Goal: Find specific page/section

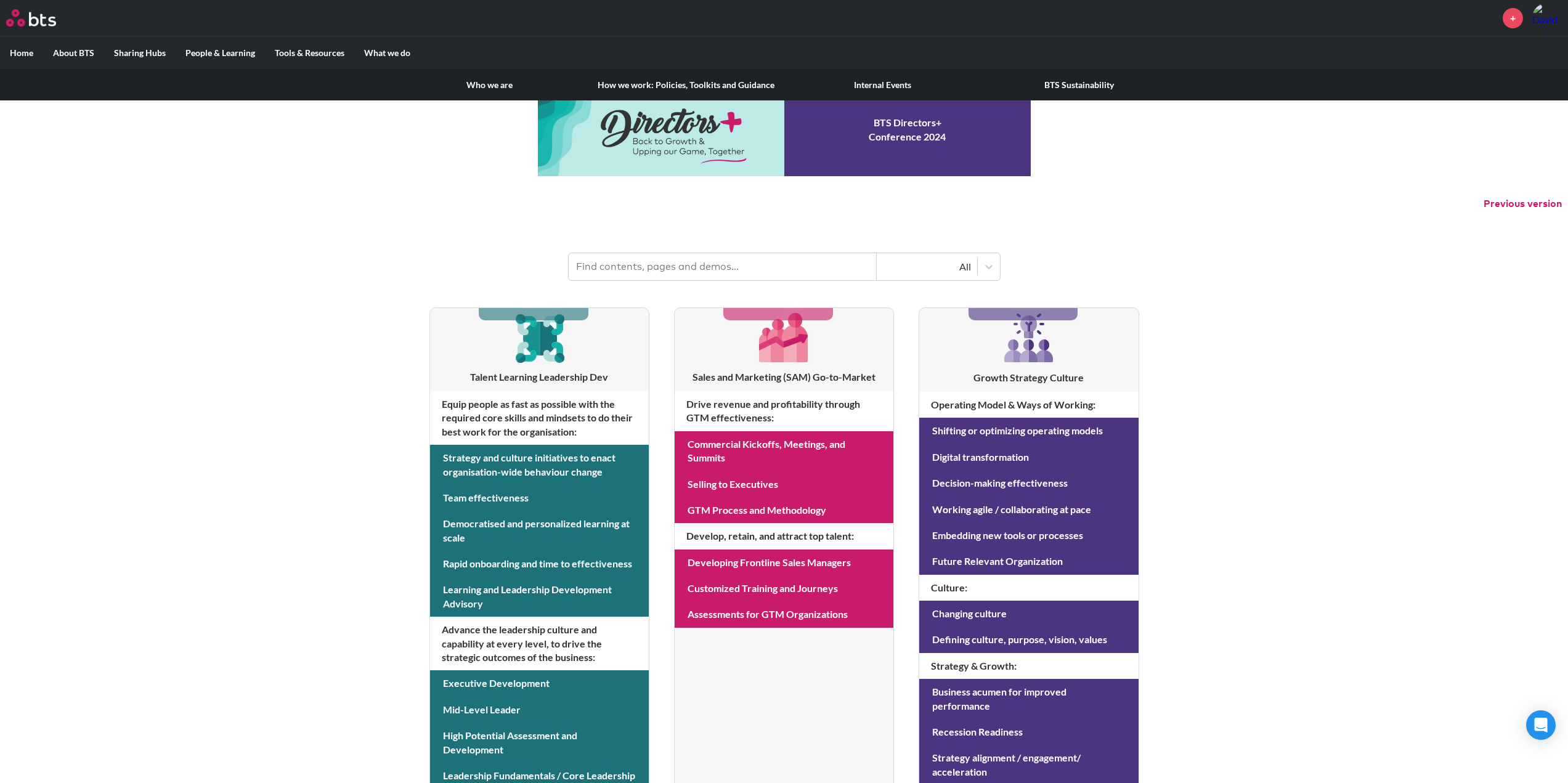
click at [501, 87] on link "Who we are" at bounding box center [489, 85] width 197 height 32
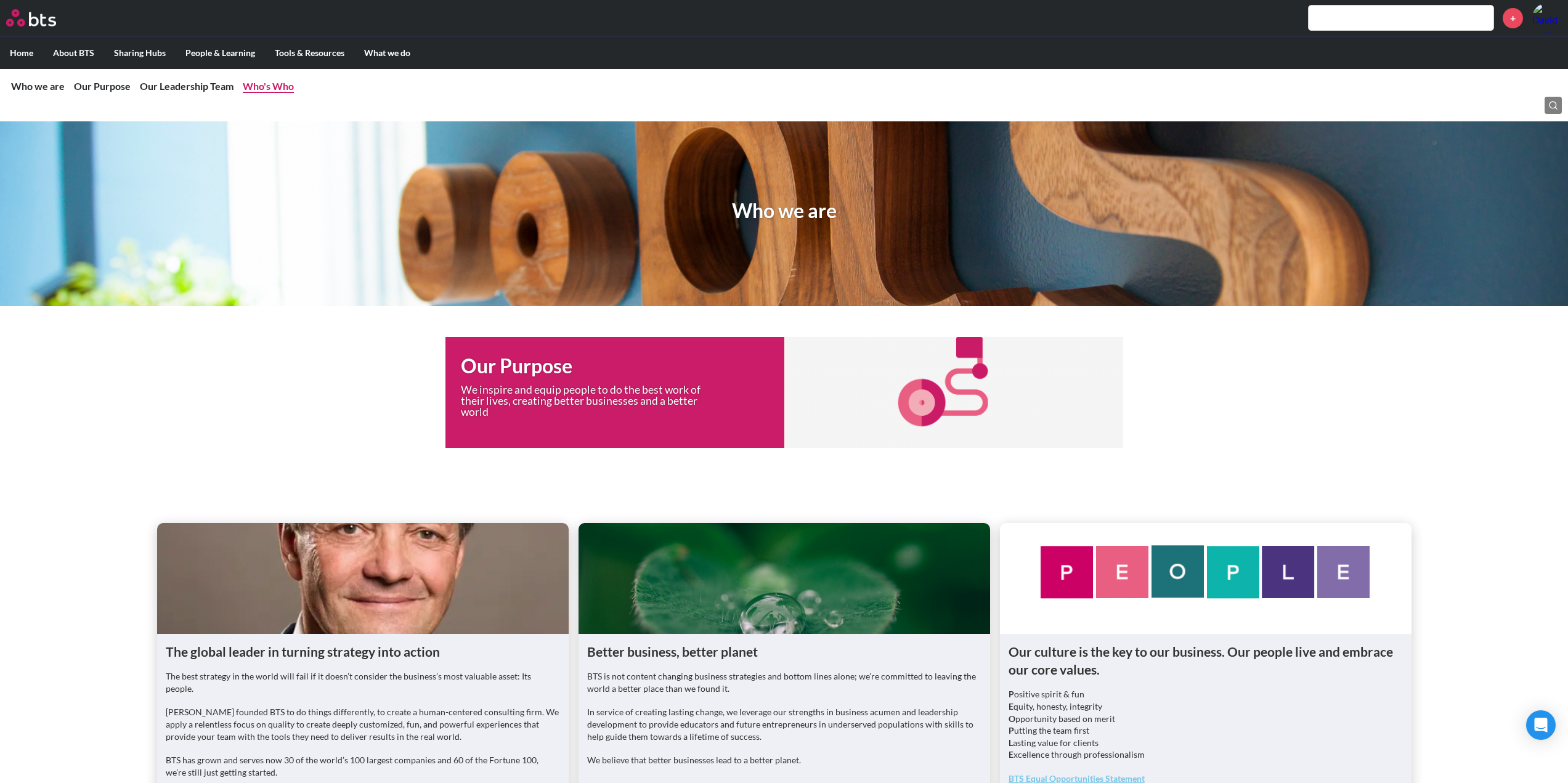
click at [259, 89] on link "Who's Who" at bounding box center [268, 86] width 51 height 11
click at [31, 88] on link "Who we are" at bounding box center [38, 86] width 54 height 11
click at [1351, 16] on input "text" at bounding box center [1400, 18] width 185 height 24
type input "BTS offices"
click at [1366, 18] on input "BTS offices" at bounding box center [1400, 18] width 185 height 24
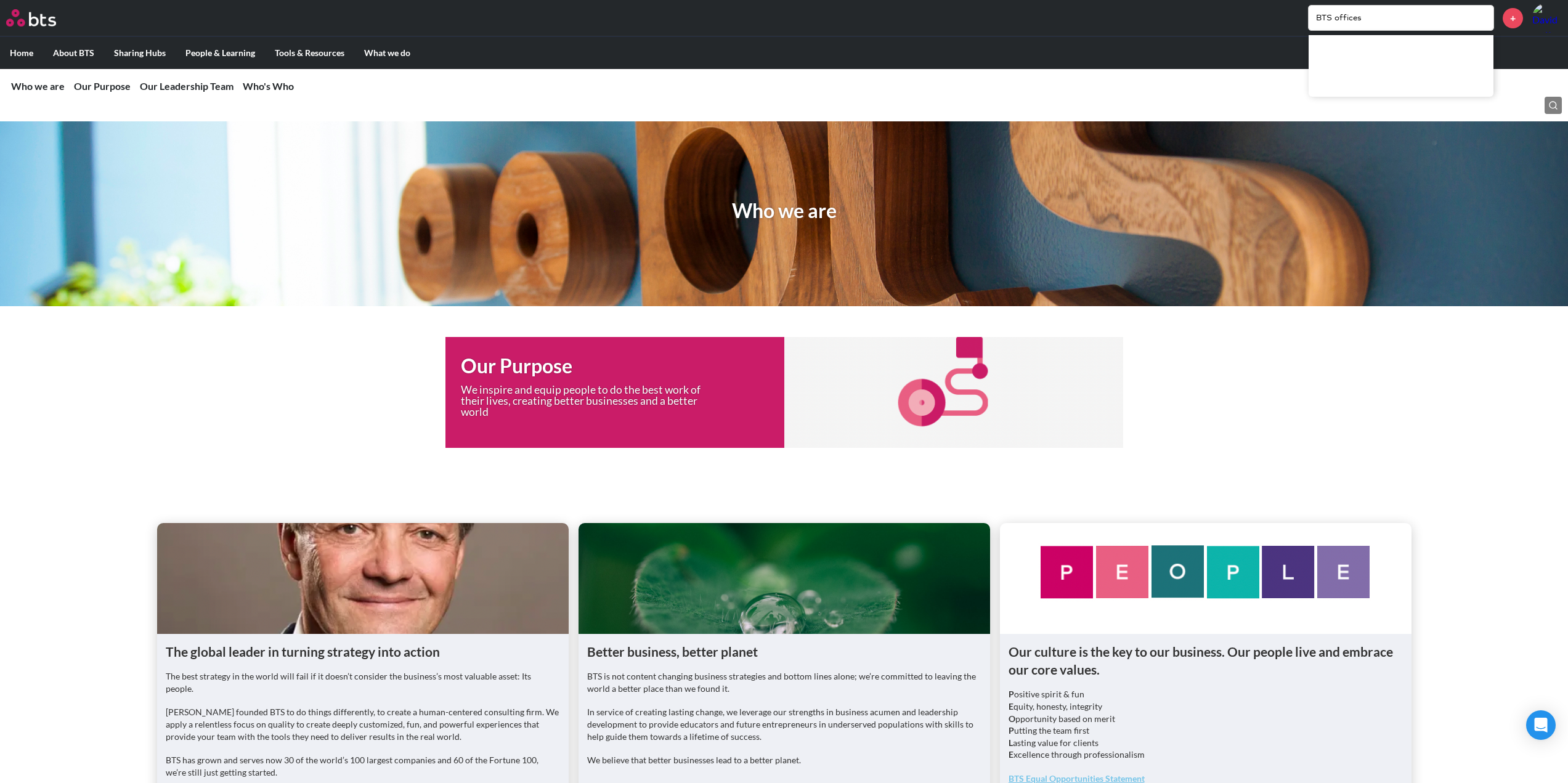
click at [1365, 19] on input "BTS offices" at bounding box center [1400, 18] width 185 height 24
click at [1364, 19] on input "BTS offices" at bounding box center [1400, 18] width 185 height 24
